Goal: Find specific page/section: Find specific page/section

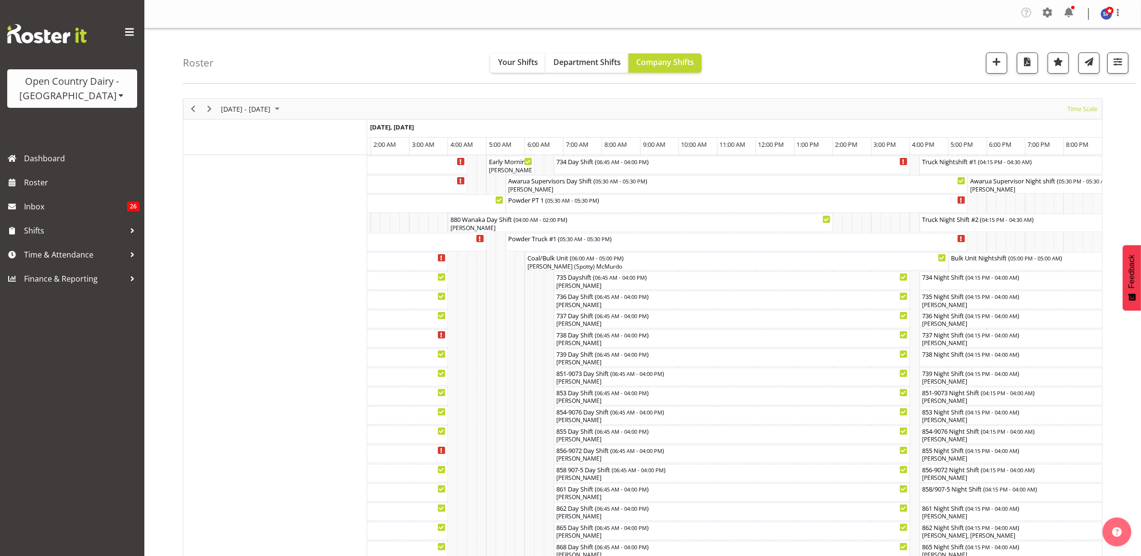
click at [84, 94] on div "Open Country Dairy - [GEOGRAPHIC_DATA]" at bounding box center [72, 88] width 111 height 29
click at [107, 129] on link "Open Country Dairy - [GEOGRAPHIC_DATA]" at bounding box center [100, 122] width 186 height 17
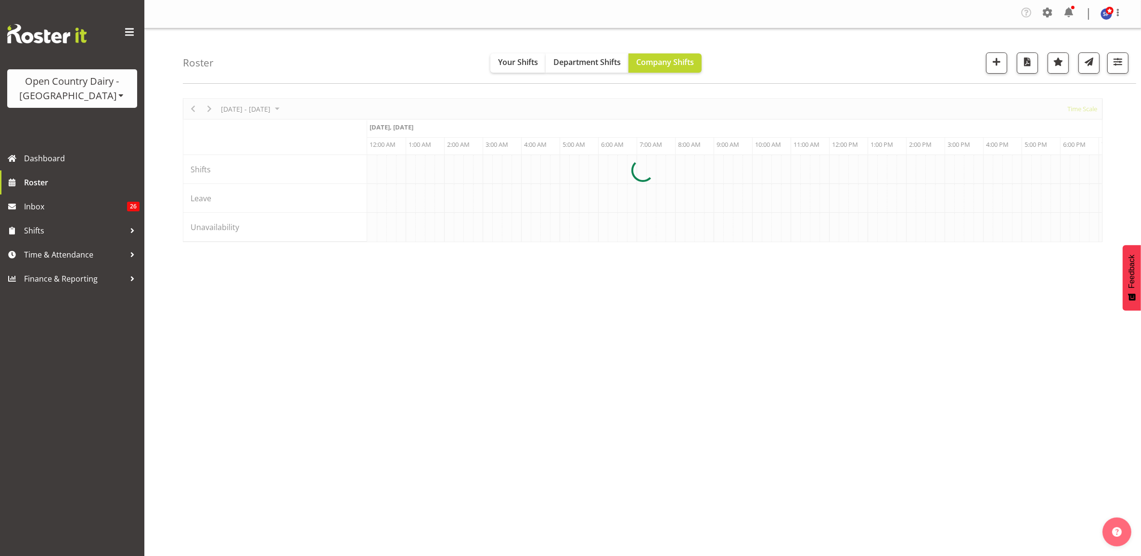
scroll to position [0, 4620]
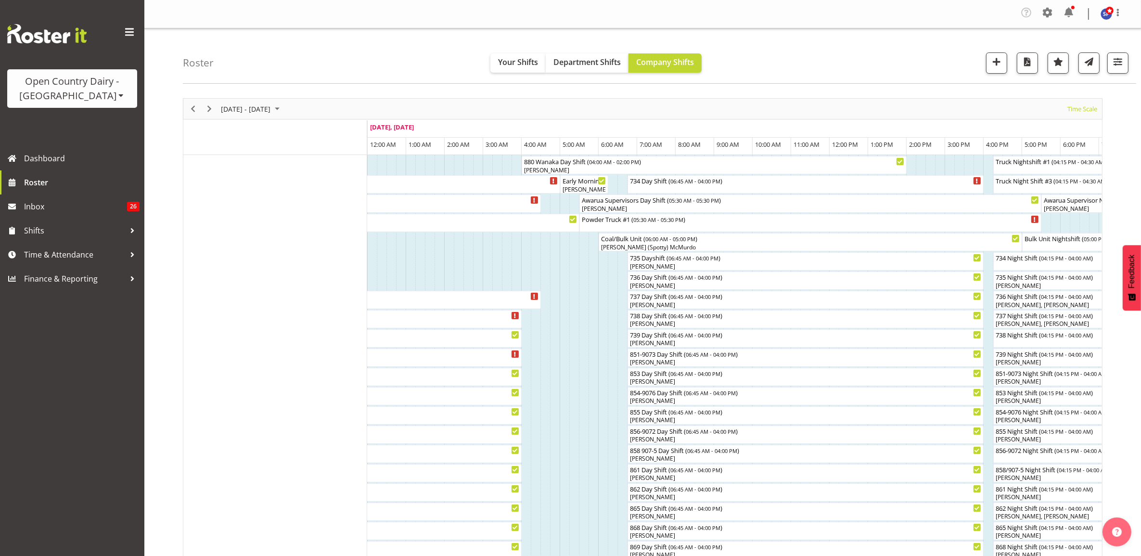
click at [51, 94] on div "Open Country Dairy - [GEOGRAPHIC_DATA]" at bounding box center [72, 88] width 111 height 29
click at [97, 128] on link "Open Country Dairy - [GEOGRAPHIC_DATA]" at bounding box center [100, 122] width 186 height 17
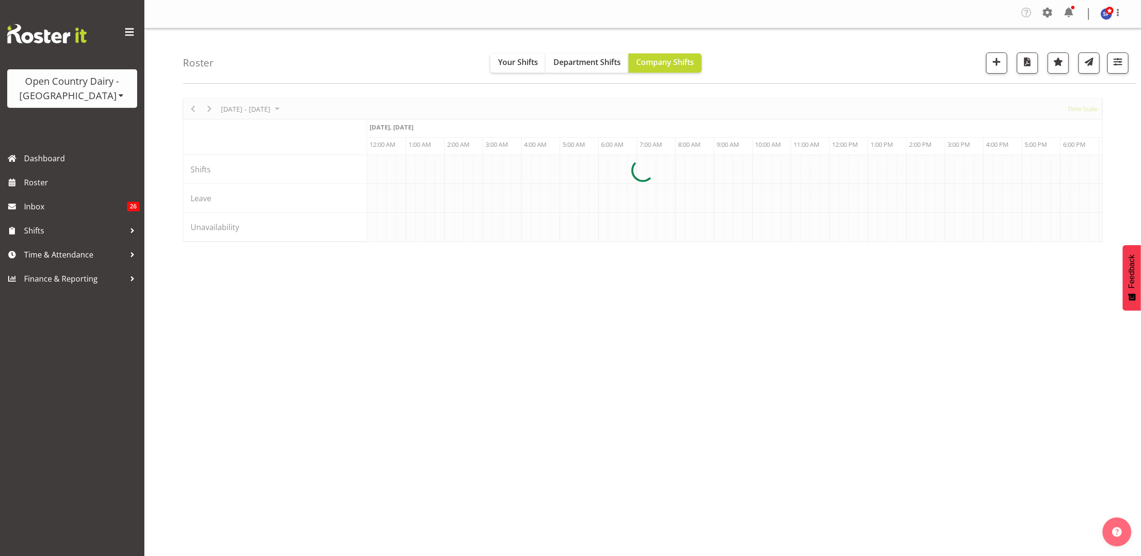
scroll to position [0, 4620]
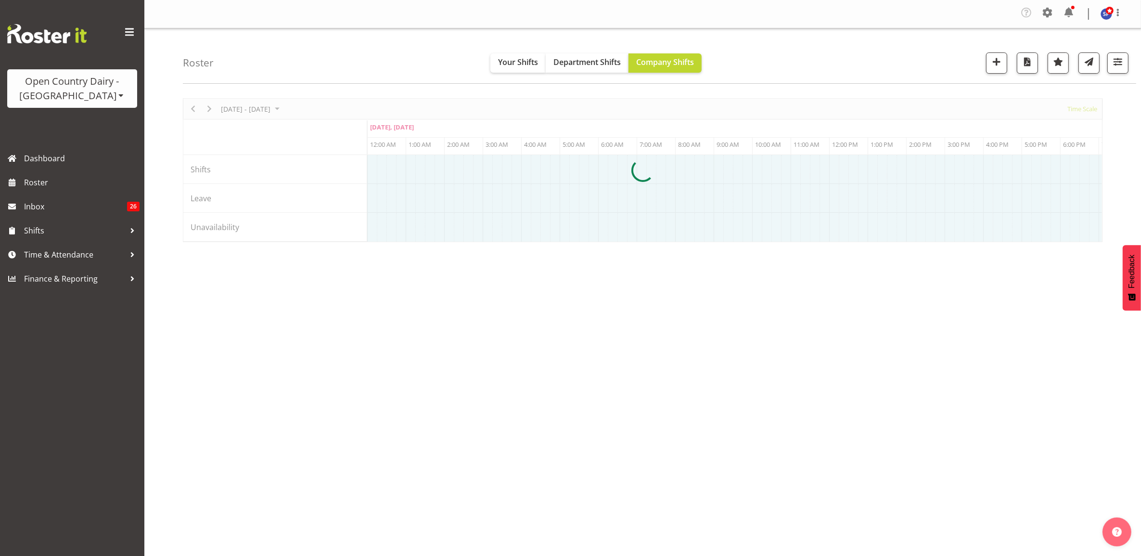
click at [686, 242] on div at bounding box center [643, 170] width 920 height 144
click at [685, 227] on div at bounding box center [643, 170] width 920 height 144
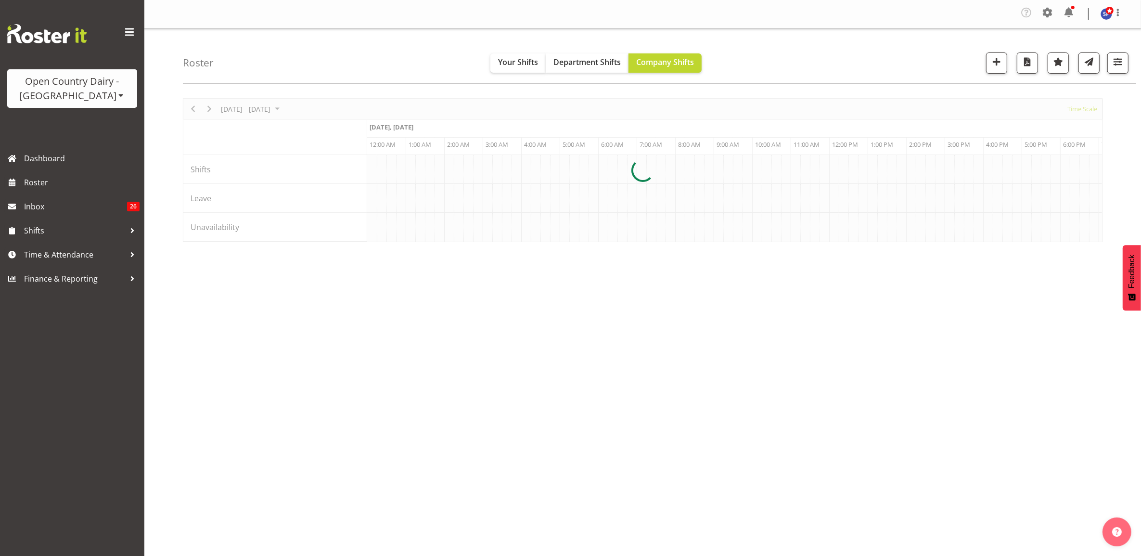
scroll to position [0, 4620]
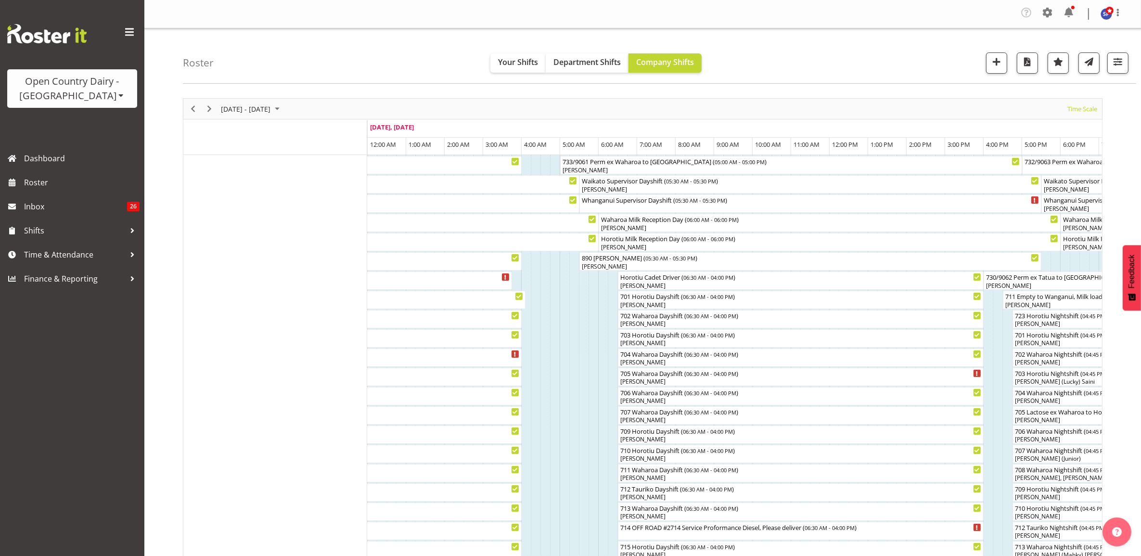
click at [79, 105] on div "Open Country Dairy - [GEOGRAPHIC_DATA] Open Country [GEOGRAPHIC_DATA] - [GEOGRA…" at bounding box center [72, 88] width 130 height 39
click at [76, 95] on div "Open Country Dairy - [GEOGRAPHIC_DATA]" at bounding box center [72, 88] width 111 height 29
click at [89, 56] on div "Open Country Dairy - [GEOGRAPHIC_DATA] Open Country [GEOGRAPHIC_DATA] - [GEOGRA…" at bounding box center [72, 73] width 144 height 146
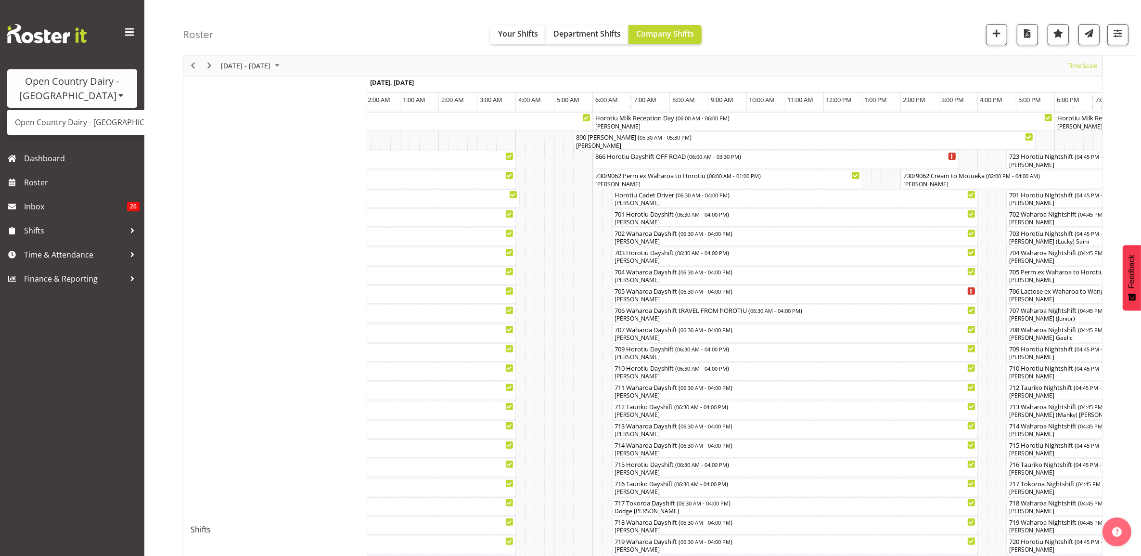
scroll to position [0, 0]
